Goal: Use online tool/utility: Utilize a website feature to perform a specific function

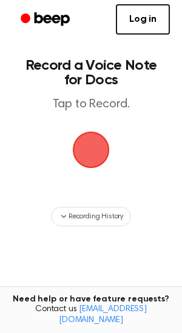
click at [92, 137] on span "button" at bounding box center [91, 150] width 62 height 62
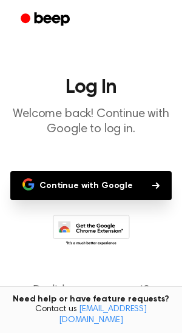
click at [105, 194] on button "Continue with Google" at bounding box center [90, 185] width 161 height 29
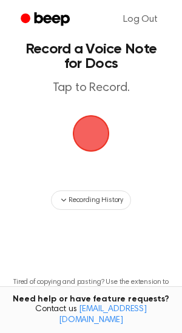
scroll to position [32, 0]
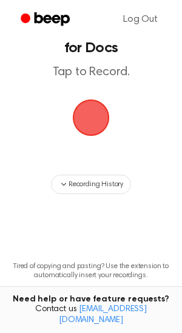
click at [79, 125] on span "button" at bounding box center [90, 117] width 51 height 51
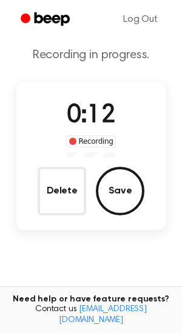
scroll to position [14, 0]
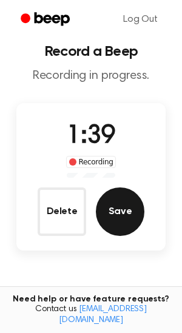
click at [112, 216] on button "Save" at bounding box center [120, 211] width 48 height 48
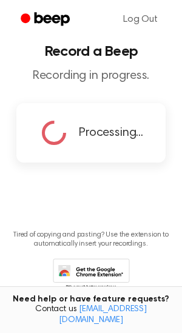
scroll to position [0, 0]
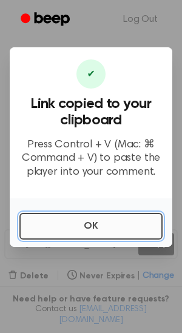
click at [78, 227] on button "OK" at bounding box center [90, 226] width 143 height 27
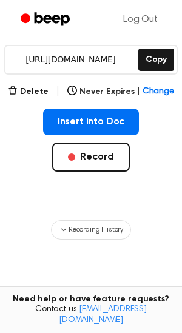
scroll to position [211, 0]
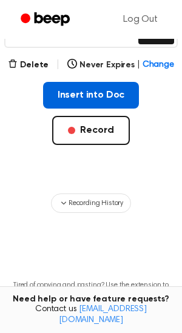
click at [94, 93] on button "Insert into Doc" at bounding box center [91, 95] width 96 height 27
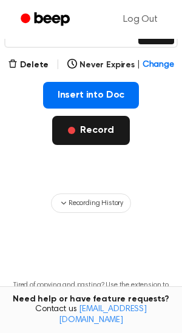
click at [93, 133] on button "Record" at bounding box center [90, 130] width 77 height 29
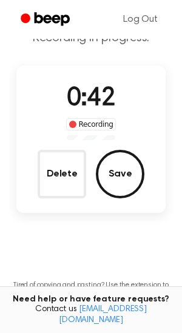
scroll to position [0, 0]
